Goal: Find contact information

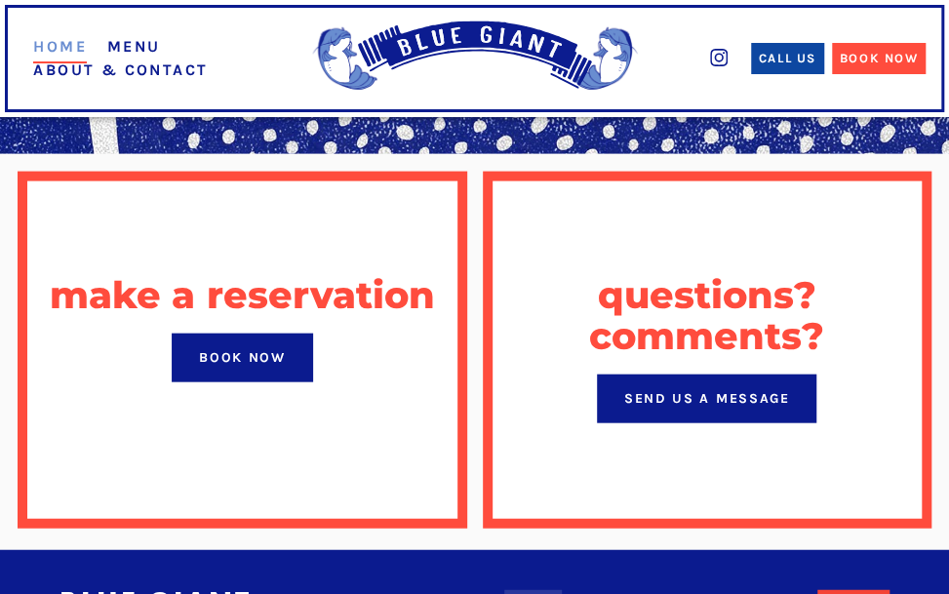
scroll to position [1540, 0]
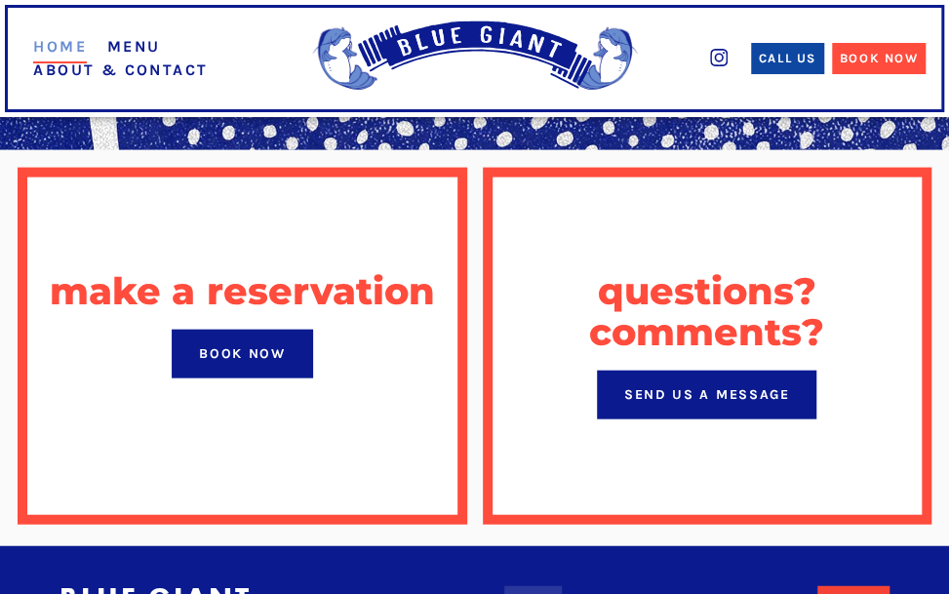
click at [481, 342] on div "questions? comments? Send Us a Message" at bounding box center [707, 348] width 464 height 376
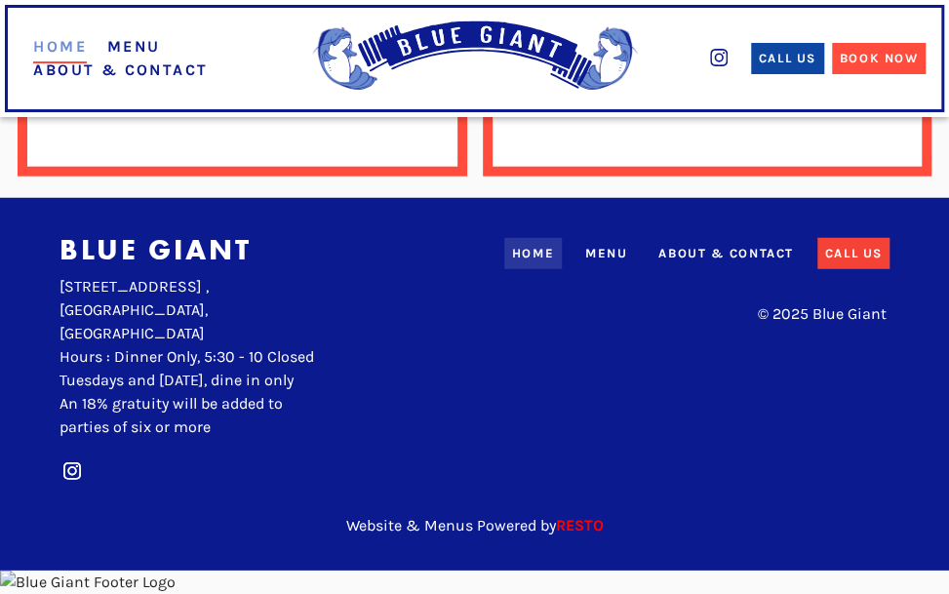
scroll to position [1960, 0]
click at [688, 244] on div "About & Contact" at bounding box center [725, 254] width 135 height 20
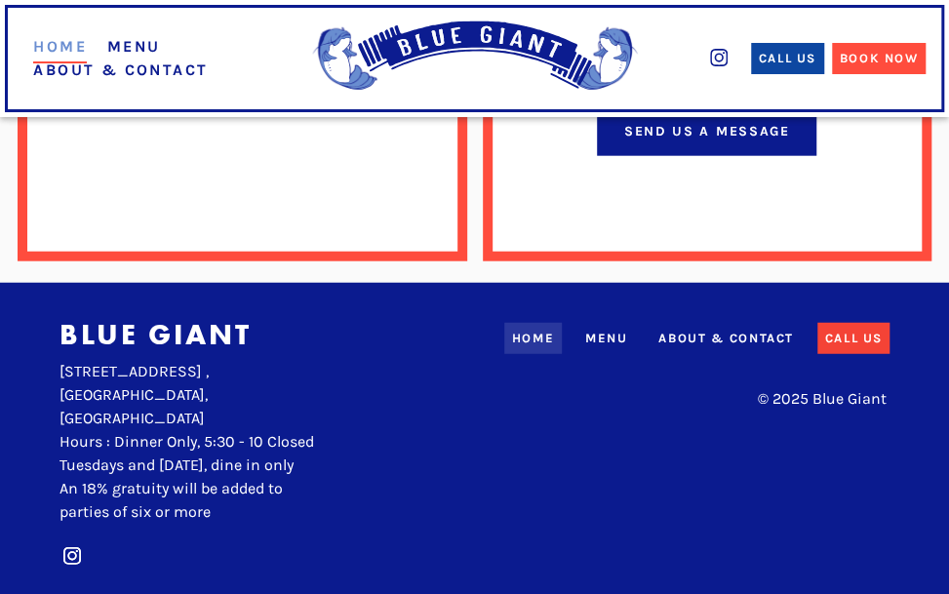
scroll to position [1805, 0]
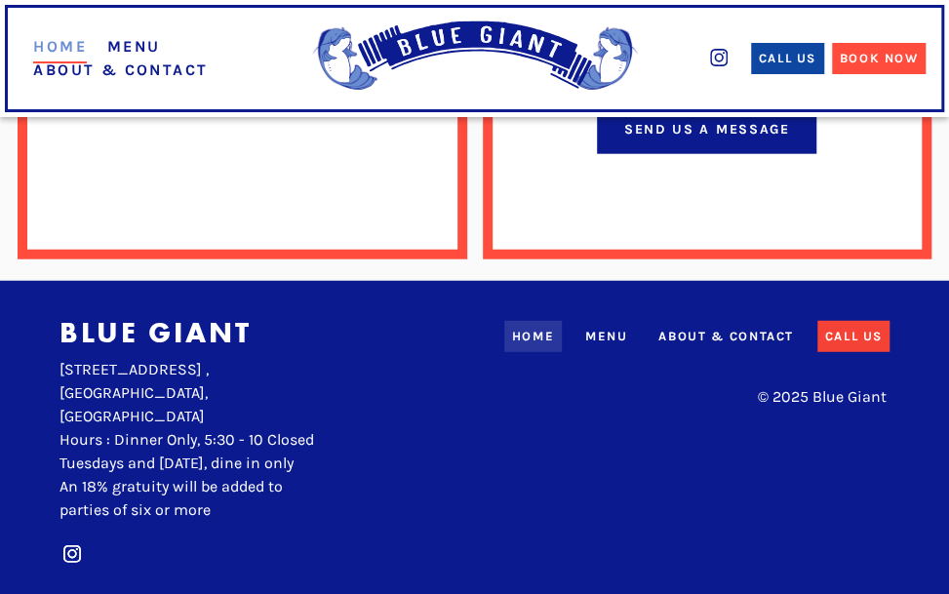
click at [741, 327] on div "About & Contact" at bounding box center [725, 337] width 135 height 20
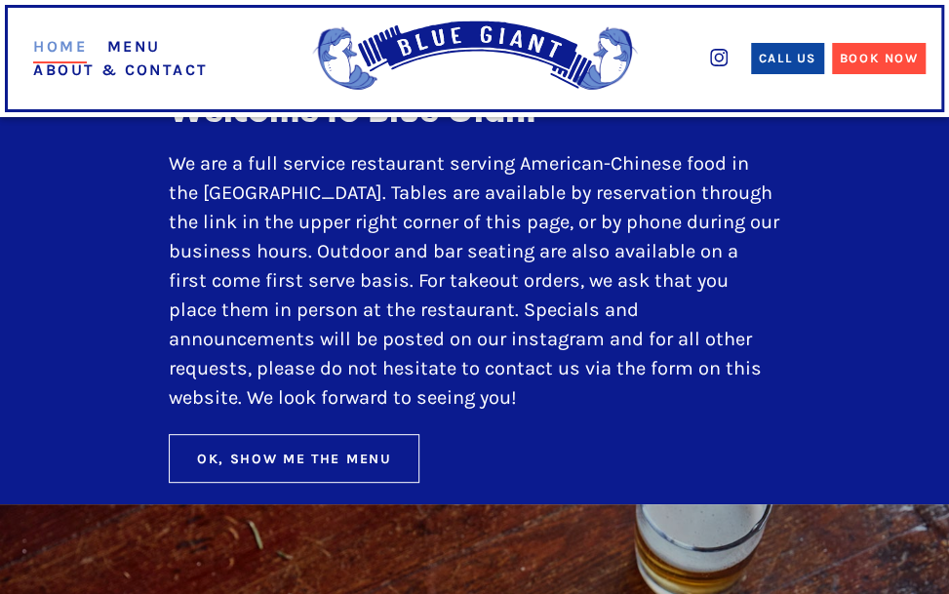
scroll to position [44, 0]
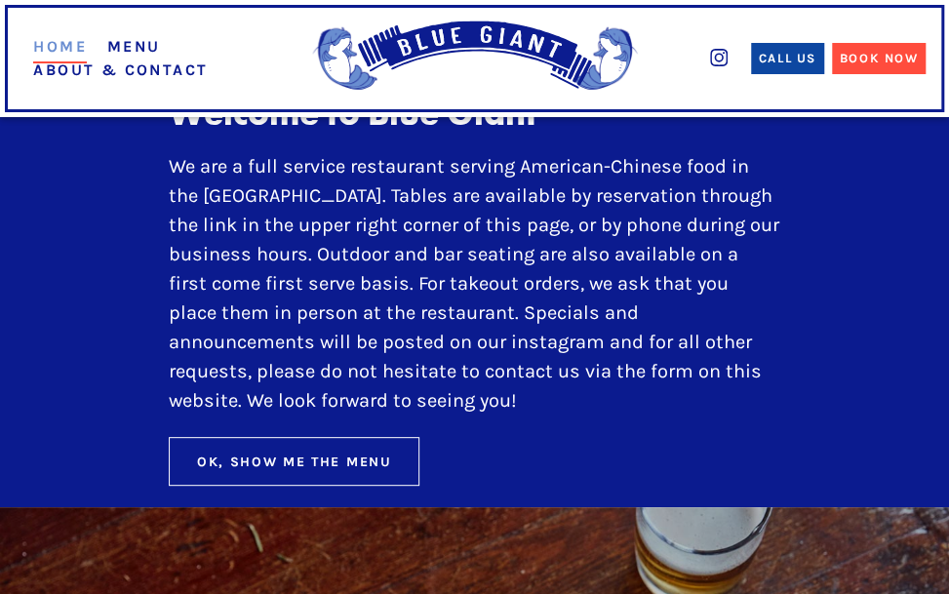
click at [284, 467] on div "Ok, Show Me The Menu" at bounding box center [294, 461] width 195 height 20
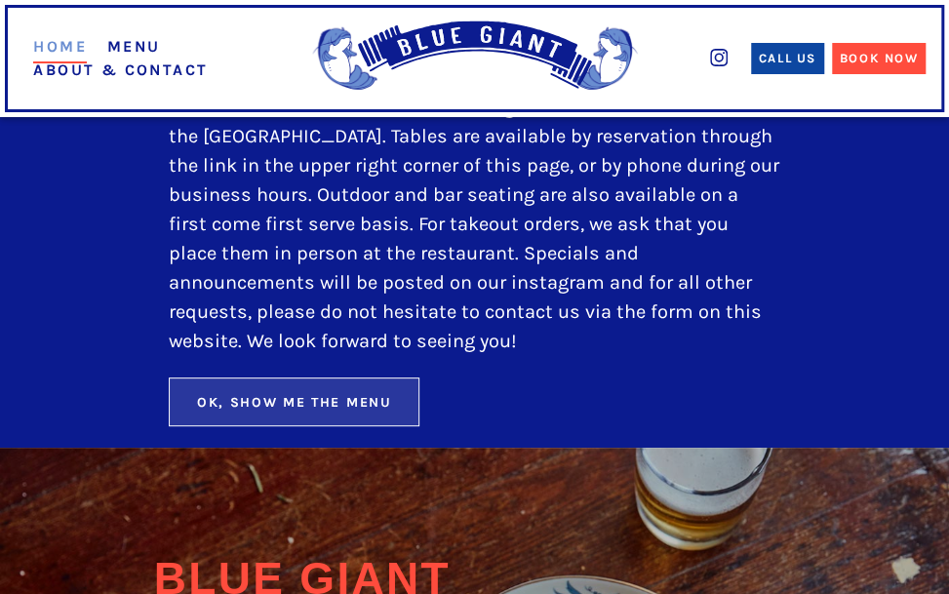
scroll to position [104, 0]
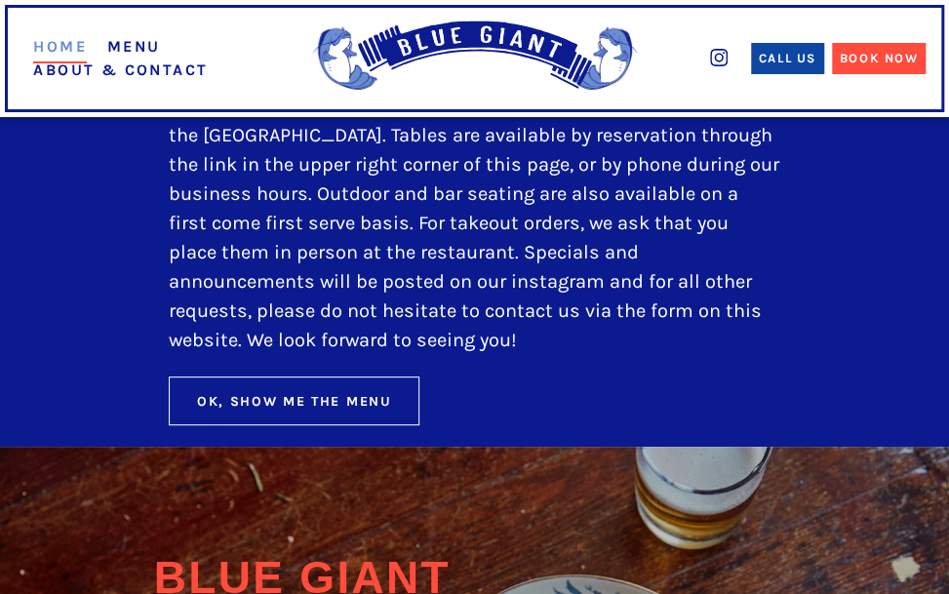
click at [151, 63] on link "About & Contact" at bounding box center [120, 69] width 175 height 19
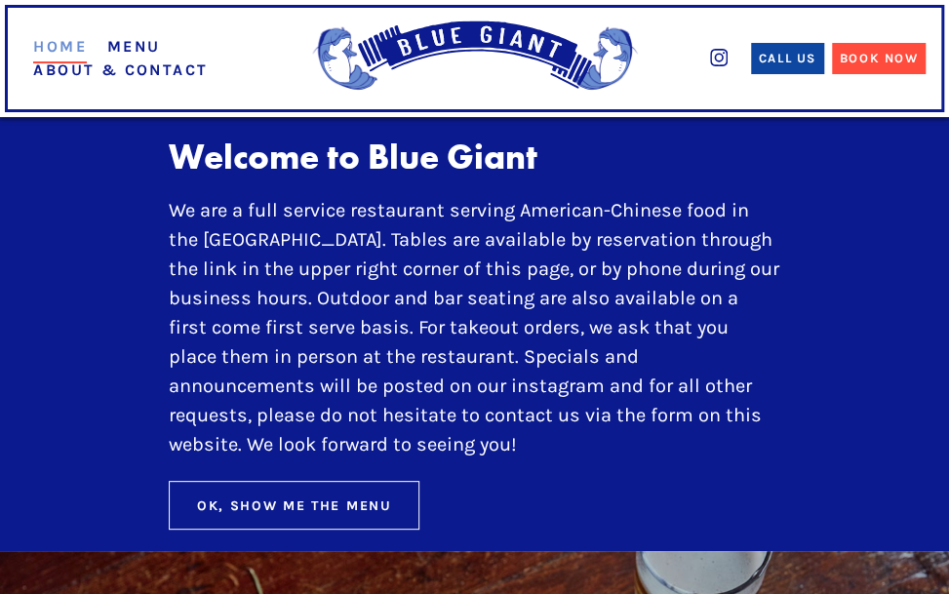
click at [143, 65] on link "About & Contact" at bounding box center [120, 69] width 175 height 19
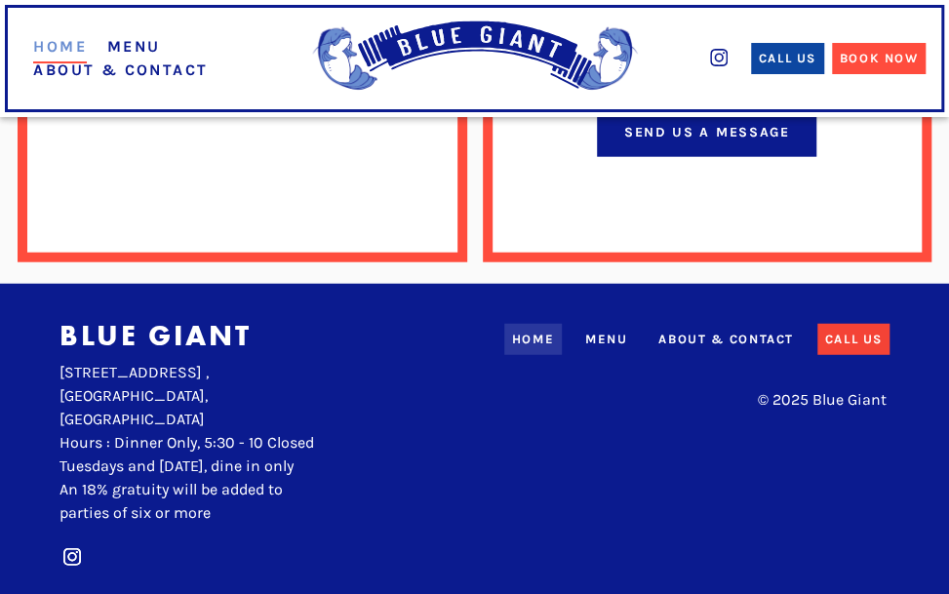
scroll to position [1801, 0]
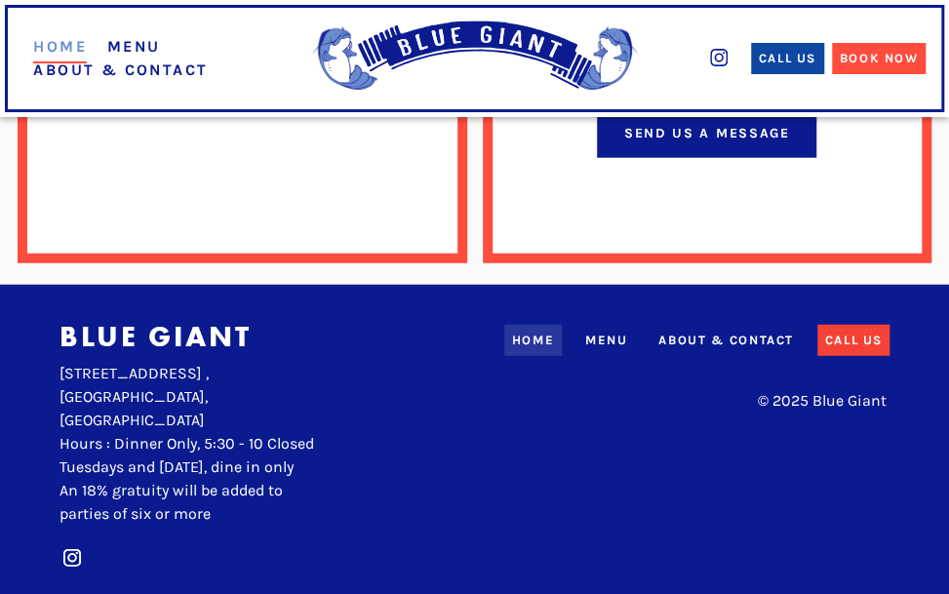
click at [825, 331] on div "Call Us" at bounding box center [854, 341] width 58 height 20
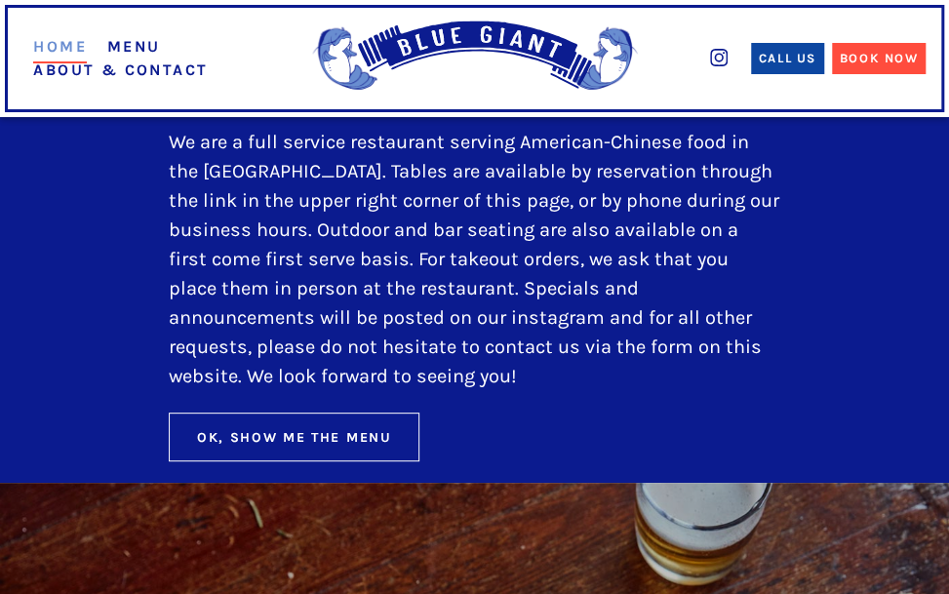
scroll to position [0, 0]
